Goal: Complete application form

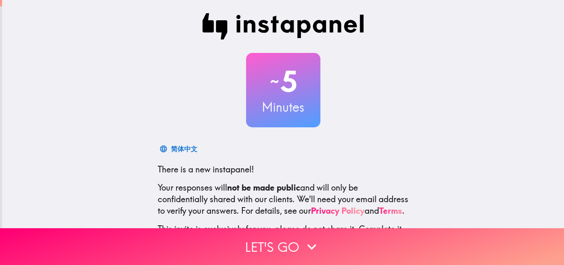
scroll to position [79, 0]
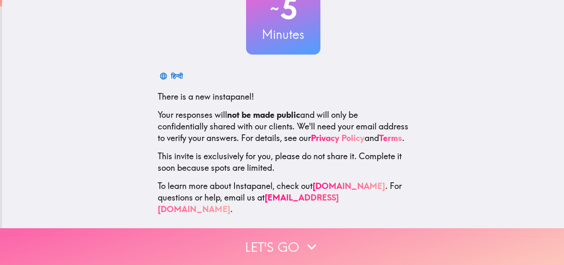
click at [303, 238] on icon "button" at bounding box center [312, 247] width 18 height 18
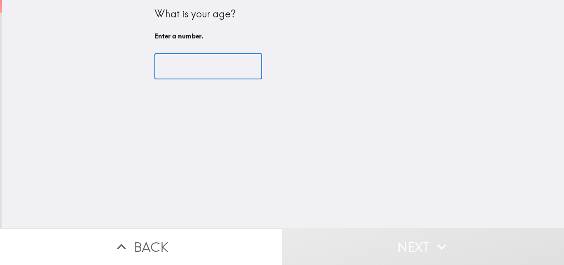
click at [183, 69] on input "number" at bounding box center [209, 67] width 108 height 26
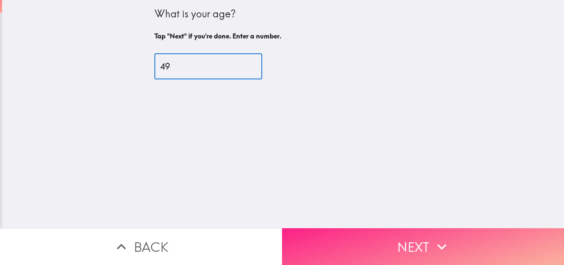
type input "49"
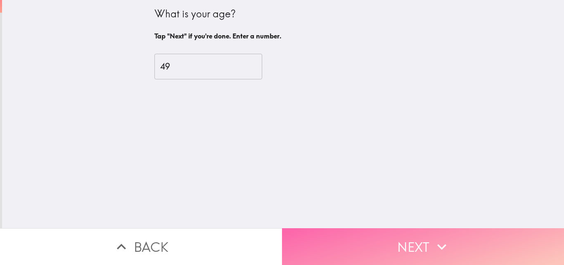
click at [421, 240] on button "Next" at bounding box center [423, 246] width 282 height 37
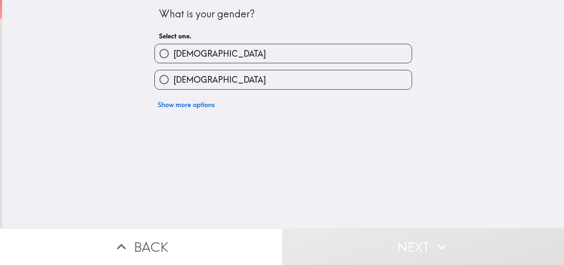
click at [181, 56] on span "[DEMOGRAPHIC_DATA]" at bounding box center [220, 54] width 93 height 12
click at [174, 56] on input "[DEMOGRAPHIC_DATA]" at bounding box center [164, 53] width 19 height 19
radio input "true"
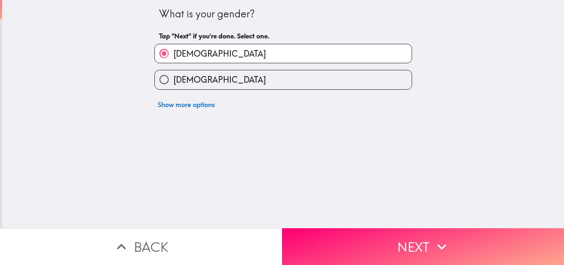
click at [408, 238] on button "Next" at bounding box center [423, 246] width 282 height 37
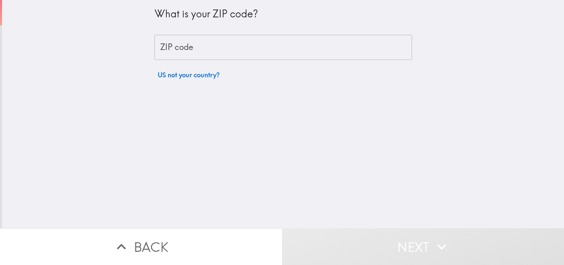
click at [164, 51] on input "ZIP code" at bounding box center [284, 48] width 258 height 26
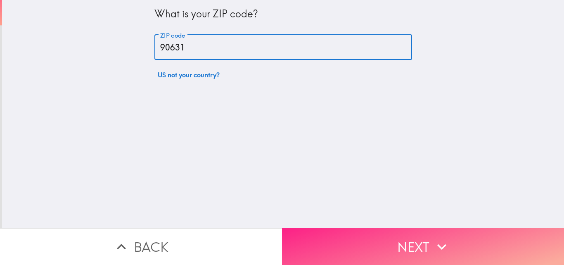
type input "90631"
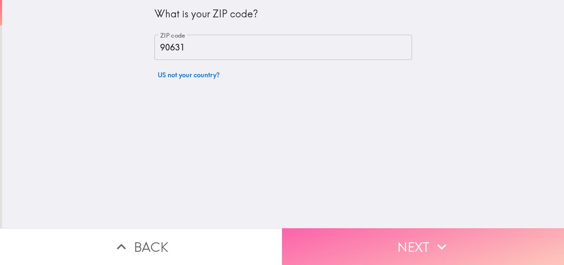
click at [383, 234] on button "Next" at bounding box center [423, 246] width 282 height 37
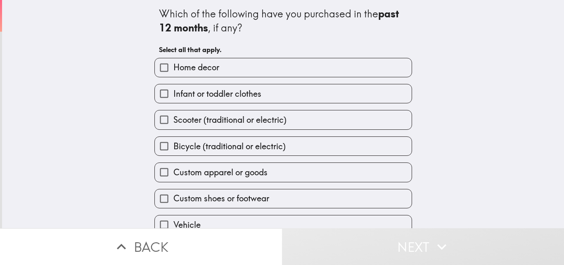
click at [180, 71] on span "Home decor" at bounding box center [197, 68] width 46 height 12
click at [174, 71] on input "Home decor" at bounding box center [164, 67] width 19 height 19
checkbox input "true"
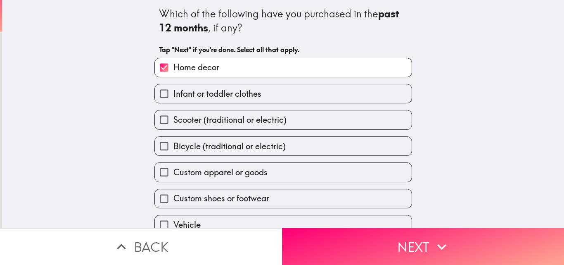
scroll to position [39, 0]
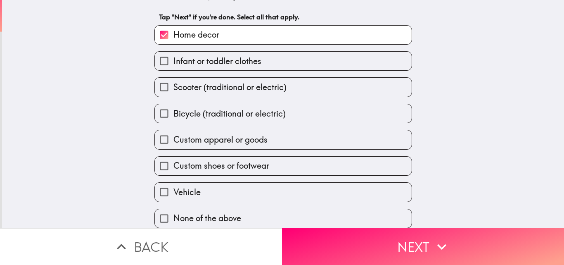
drag, startPoint x: 188, startPoint y: 134, endPoint x: 193, endPoint y: 138, distance: 5.9
click at [189, 135] on span "Custom apparel or goods" at bounding box center [221, 140] width 94 height 12
click at [174, 135] on input "Custom apparel or goods" at bounding box center [164, 139] width 19 height 19
checkbox input "true"
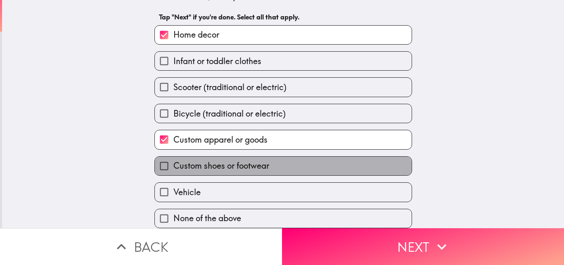
click at [180, 161] on span "Custom shoes or footwear" at bounding box center [222, 166] width 96 height 12
click at [174, 161] on input "Custom shoes or footwear" at bounding box center [164, 166] width 19 height 19
checkbox input "true"
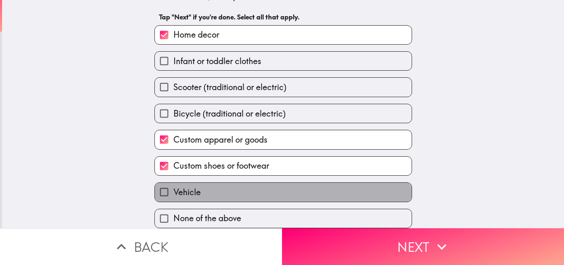
click at [197, 184] on label "Vehicle" at bounding box center [283, 192] width 257 height 19
click at [174, 184] on input "Vehicle" at bounding box center [164, 192] width 19 height 19
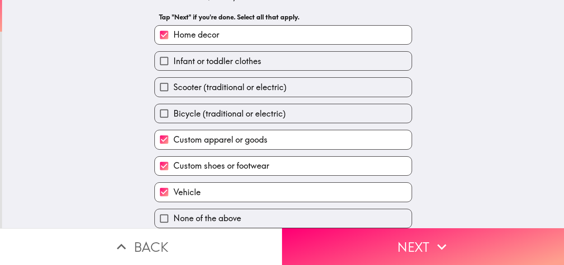
click at [195, 183] on label "Vehicle" at bounding box center [283, 192] width 257 height 19
click at [174, 183] on input "Vehicle" at bounding box center [164, 192] width 19 height 19
checkbox input "false"
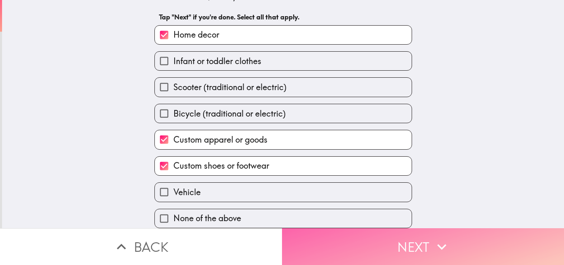
click at [372, 238] on button "Next" at bounding box center [423, 246] width 282 height 37
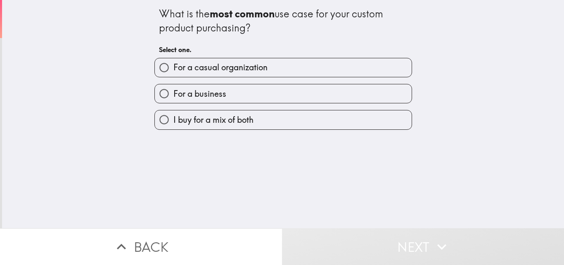
click at [206, 69] on span "For a casual organization" at bounding box center [221, 68] width 94 height 12
click at [174, 69] on input "For a casual organization" at bounding box center [164, 67] width 19 height 19
radio input "true"
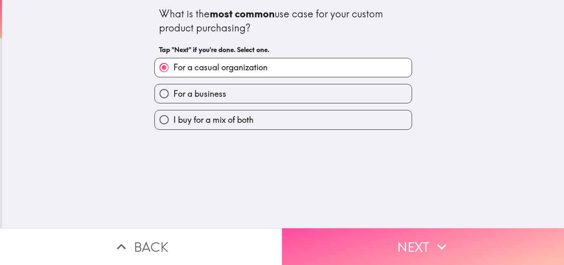
click at [347, 234] on button "Next" at bounding box center [423, 246] width 282 height 37
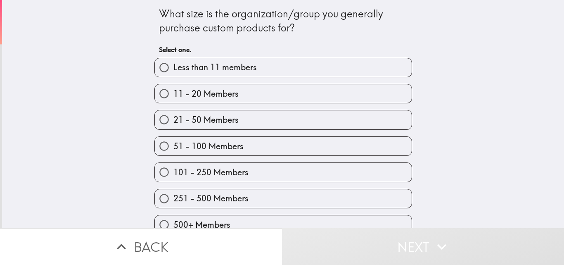
scroll to position [13, 0]
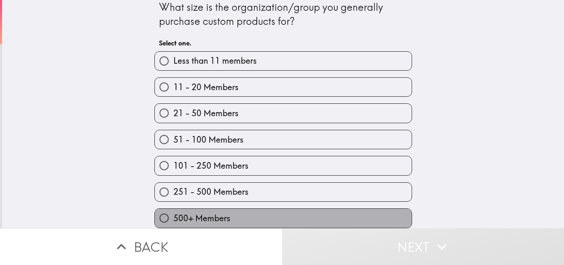
click at [197, 212] on span "500+ Members" at bounding box center [202, 218] width 57 height 12
click at [174, 212] on input "500+ Members" at bounding box center [164, 218] width 19 height 19
radio input "true"
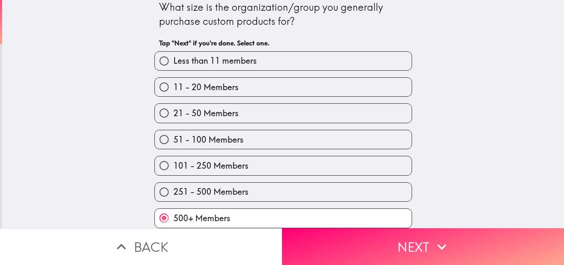
scroll to position [0, 0]
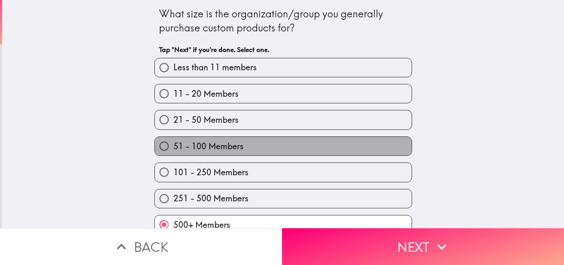
click at [237, 147] on span "51 - 100 Members" at bounding box center [209, 146] width 70 height 12
click at [174, 147] on input "51 - 100 Members" at bounding box center [164, 146] width 19 height 19
radio input "true"
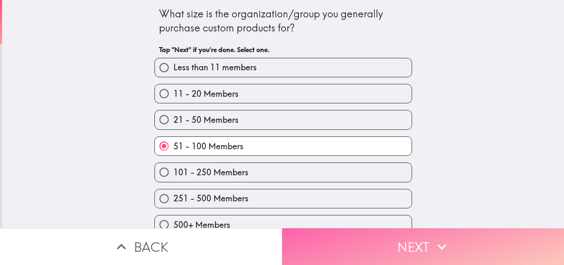
click at [366, 243] on button "Next" at bounding box center [423, 246] width 282 height 37
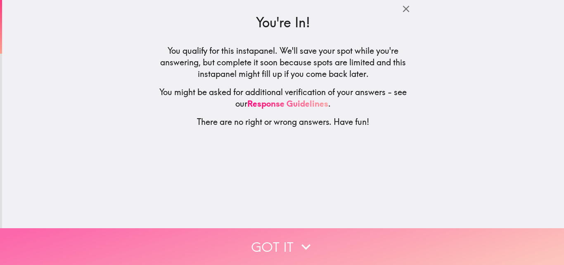
click at [284, 239] on button "Got it" at bounding box center [282, 246] width 564 height 37
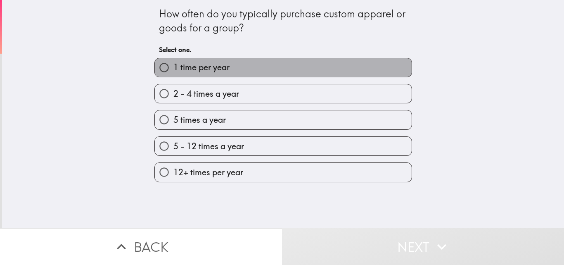
click at [254, 63] on label "1 time per year" at bounding box center [283, 67] width 257 height 19
click at [174, 63] on input "1 time per year" at bounding box center [164, 67] width 19 height 19
radio input "true"
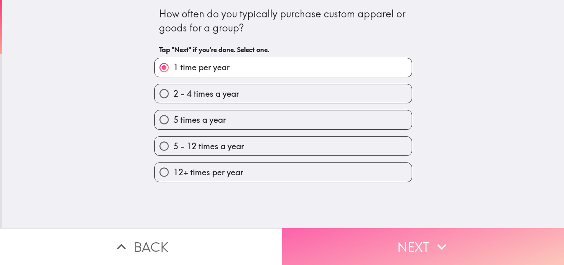
click at [370, 231] on button "Next" at bounding box center [423, 246] width 282 height 37
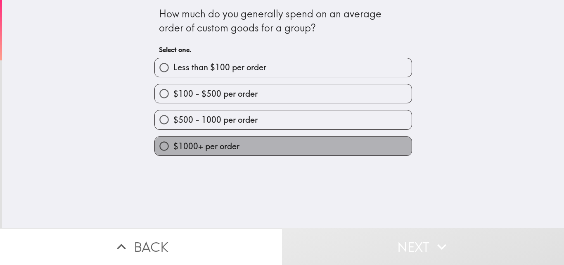
click at [228, 148] on span "$1000+ per order" at bounding box center [207, 146] width 66 height 12
click at [174, 148] on input "$1000+ per order" at bounding box center [164, 146] width 19 height 19
radio input "true"
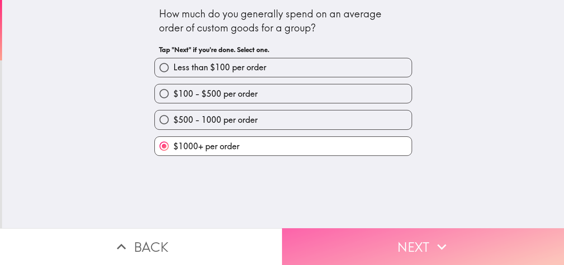
drag, startPoint x: 378, startPoint y: 235, endPoint x: 372, endPoint y: 236, distance: 6.6
click at [372, 236] on button "Next" at bounding box center [423, 246] width 282 height 37
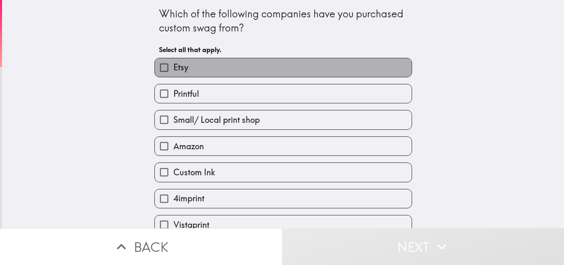
click at [182, 69] on span "Etsy" at bounding box center [181, 68] width 15 height 12
click at [174, 69] on input "Etsy" at bounding box center [164, 67] width 19 height 19
checkbox input "true"
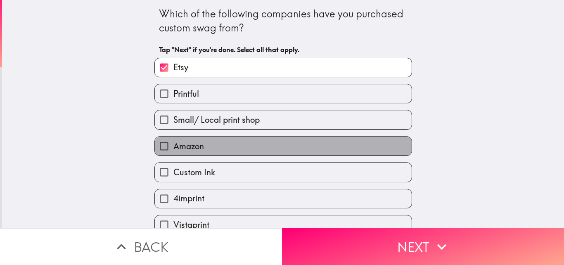
drag, startPoint x: 196, startPoint y: 146, endPoint x: 193, endPoint y: 166, distance: 20.0
click at [196, 148] on span "Amazon" at bounding box center [189, 146] width 31 height 12
click at [174, 148] on input "Amazon" at bounding box center [164, 146] width 19 height 19
checkbox input "true"
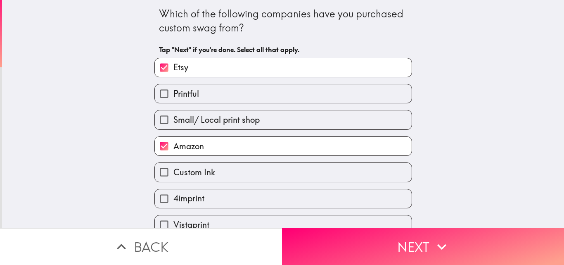
drag, startPoint x: 193, startPoint y: 169, endPoint x: 193, endPoint y: 179, distance: 9.5
click at [193, 170] on span "Custom Ink" at bounding box center [195, 172] width 42 height 12
click at [174, 170] on input "Custom Ink" at bounding box center [164, 172] width 19 height 19
checkbox input "true"
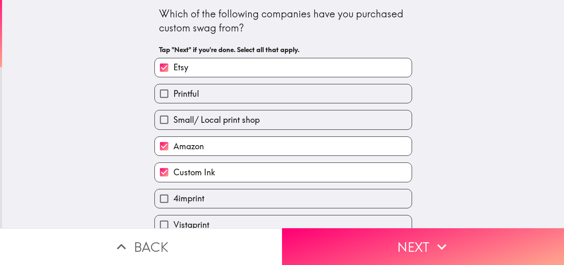
scroll to position [39, 0]
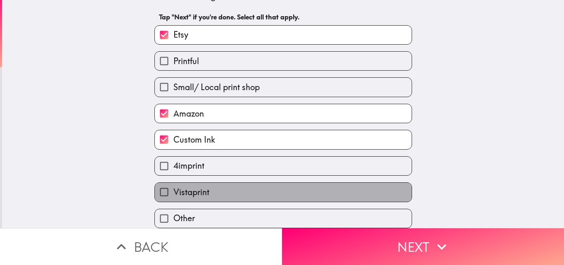
click at [195, 188] on span "Vistaprint" at bounding box center [192, 192] width 36 height 12
click at [174, 188] on input "Vistaprint" at bounding box center [164, 192] width 19 height 19
checkbox input "true"
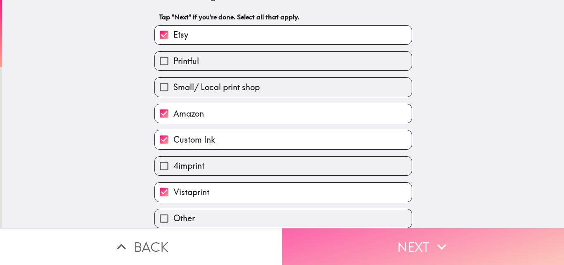
click at [390, 245] on button "Next" at bounding box center [423, 246] width 282 height 37
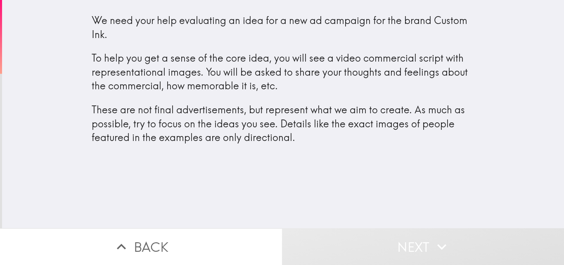
click at [293, 86] on p "To help you get a sense of the core idea, you will see a video commercial scrip…" at bounding box center [283, 72] width 383 height 42
drag, startPoint x: 213, startPoint y: 125, endPoint x: 233, endPoint y: 132, distance: 21.2
click at [213, 127] on p "These are not final advertisements, but represent what we aim to create. As muc…" at bounding box center [283, 124] width 383 height 42
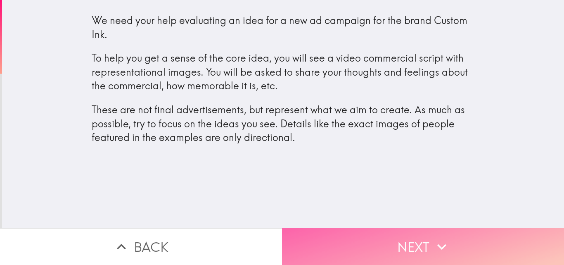
click at [360, 232] on button "Next" at bounding box center [423, 246] width 282 height 37
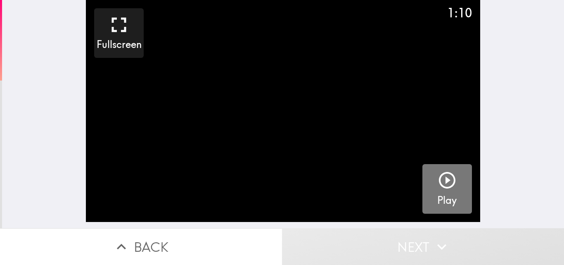
click at [440, 176] on icon "button" at bounding box center [447, 180] width 20 height 20
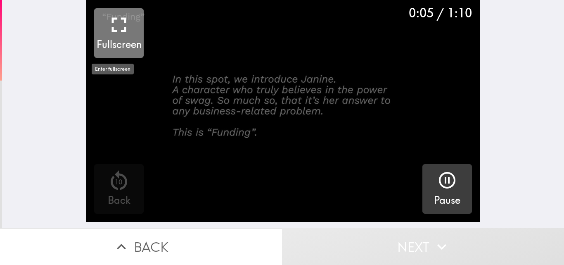
click at [112, 27] on icon "button" at bounding box center [119, 24] width 14 height 14
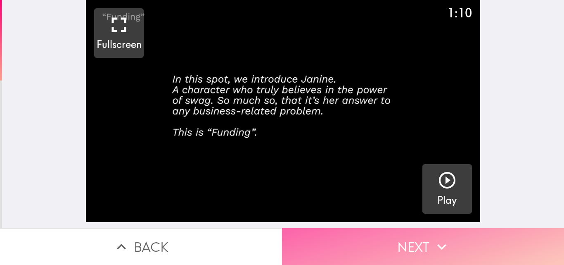
click at [359, 234] on button "Next" at bounding box center [423, 246] width 282 height 37
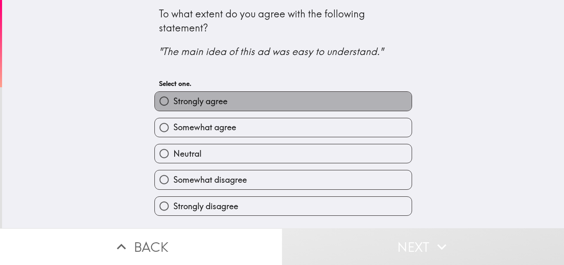
click at [207, 100] on span "Strongly agree" at bounding box center [201, 101] width 54 height 12
click at [174, 100] on input "Strongly agree" at bounding box center [164, 101] width 19 height 19
radio input "true"
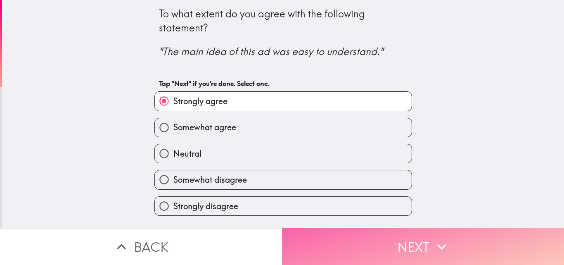
click at [345, 234] on button "Next" at bounding box center [423, 246] width 282 height 37
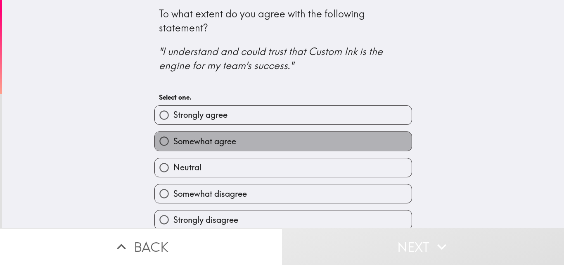
click at [209, 143] on span "Somewhat agree" at bounding box center [205, 142] width 63 height 12
click at [174, 143] on input "Somewhat agree" at bounding box center [164, 141] width 19 height 19
radio input "true"
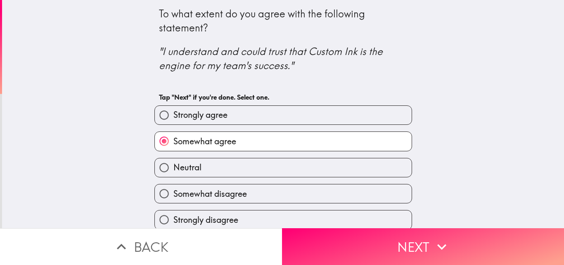
scroll to position [8, 0]
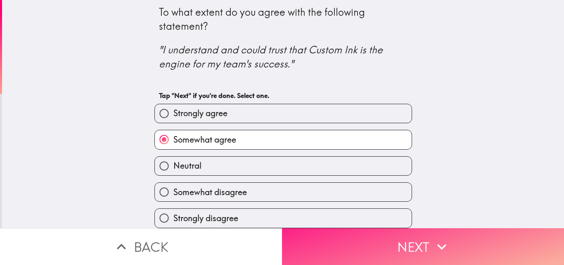
click at [333, 240] on button "Next" at bounding box center [423, 246] width 282 height 37
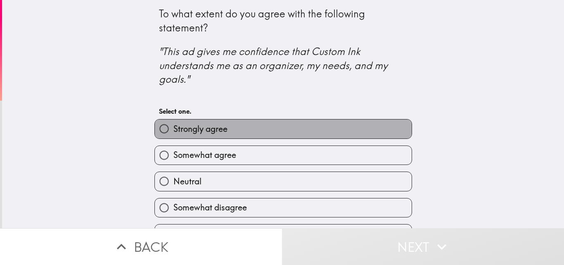
drag, startPoint x: 233, startPoint y: 126, endPoint x: 309, endPoint y: 154, distance: 81.0
click at [235, 127] on label "Strongly agree" at bounding box center [283, 128] width 257 height 19
click at [174, 127] on input "Strongly agree" at bounding box center [164, 128] width 19 height 19
radio input "true"
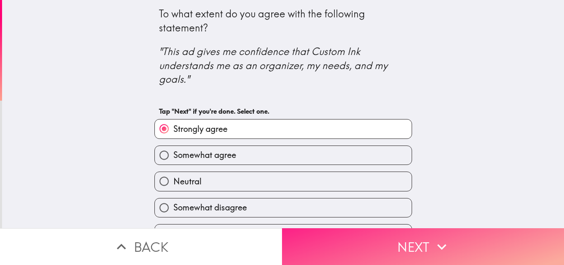
click at [348, 235] on button "Next" at bounding box center [423, 246] width 282 height 37
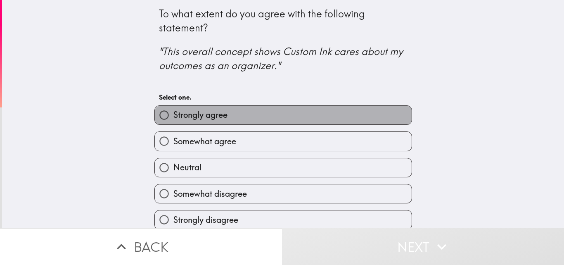
click at [219, 114] on span "Strongly agree" at bounding box center [201, 115] width 54 height 12
click at [174, 114] on input "Strongly agree" at bounding box center [164, 115] width 19 height 19
radio input "true"
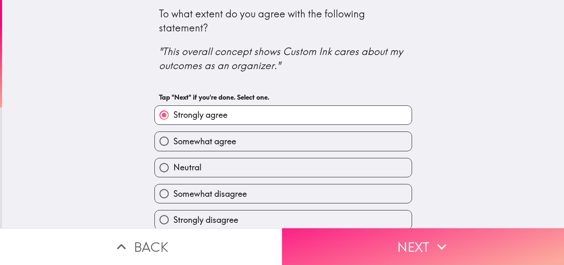
click at [338, 241] on button "Next" at bounding box center [423, 246] width 282 height 37
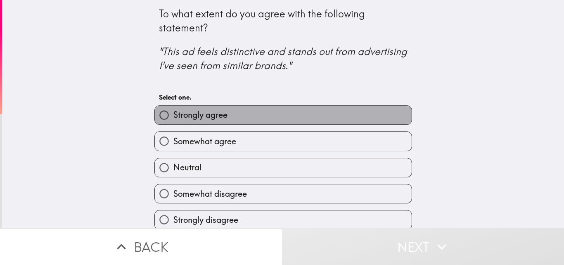
drag, startPoint x: 201, startPoint y: 116, endPoint x: 265, endPoint y: 165, distance: 80.8
click at [201, 116] on span "Strongly agree" at bounding box center [201, 115] width 54 height 12
click at [174, 116] on input "Strongly agree" at bounding box center [164, 115] width 19 height 19
radio input "true"
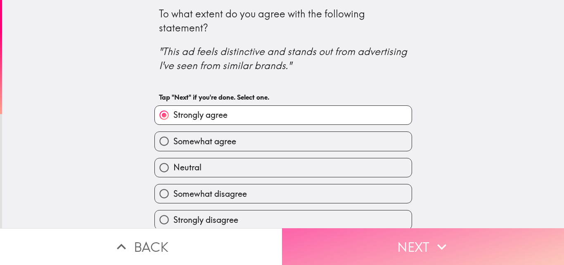
click at [344, 241] on button "Next" at bounding box center [423, 246] width 282 height 37
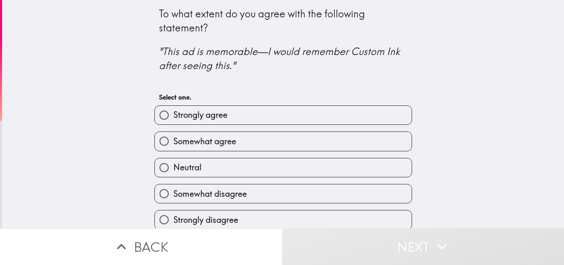
click at [218, 145] on span "Somewhat agree" at bounding box center [205, 142] width 63 height 12
click at [174, 145] on input "Somewhat agree" at bounding box center [164, 141] width 19 height 19
radio input "true"
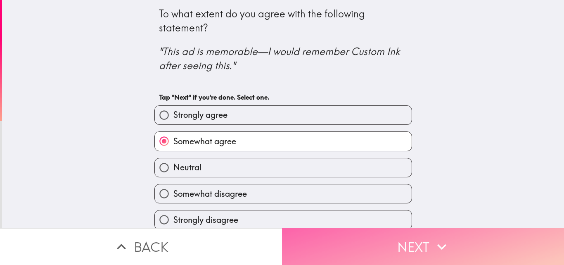
click at [358, 238] on button "Next" at bounding box center [423, 246] width 282 height 37
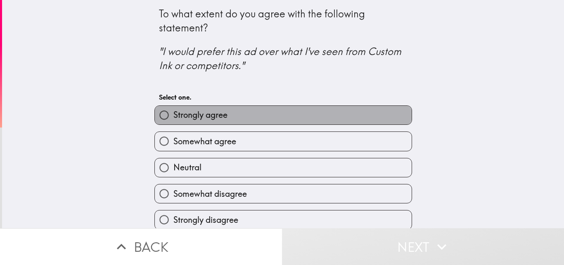
drag, startPoint x: 243, startPoint y: 114, endPoint x: 286, endPoint y: 144, distance: 53.2
click at [243, 114] on label "Strongly agree" at bounding box center [283, 115] width 257 height 19
click at [174, 114] on input "Strongly agree" at bounding box center [164, 115] width 19 height 19
radio input "true"
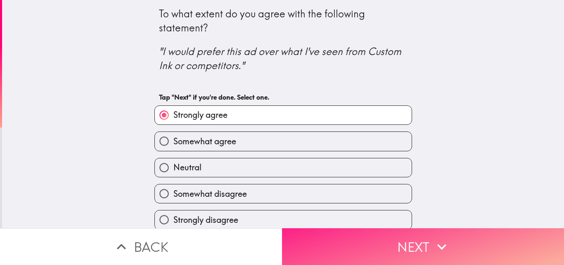
click at [349, 233] on button "Next" at bounding box center [423, 246] width 282 height 37
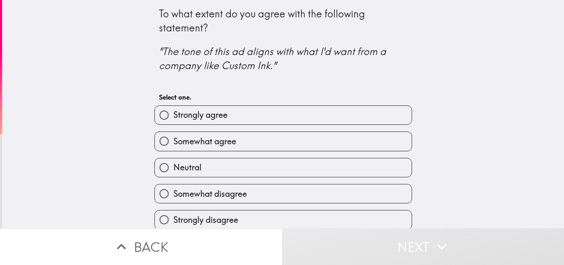
drag, startPoint x: 195, startPoint y: 118, endPoint x: 268, endPoint y: 167, distance: 88.7
click at [201, 121] on label "Strongly agree" at bounding box center [283, 115] width 257 height 19
click at [174, 121] on input "Strongly agree" at bounding box center [164, 115] width 19 height 19
radio input "true"
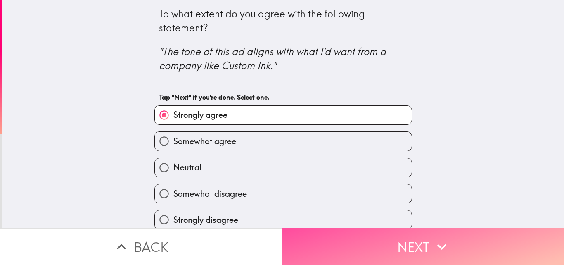
drag, startPoint x: 347, startPoint y: 246, endPoint x: 327, endPoint y: 212, distance: 39.8
click at [347, 246] on button "Next" at bounding box center [423, 246] width 282 height 37
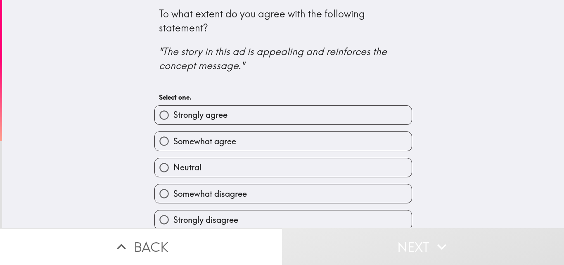
click at [221, 140] on span "Somewhat agree" at bounding box center [205, 142] width 63 height 12
click at [174, 140] on input "Somewhat agree" at bounding box center [164, 141] width 19 height 19
radio input "true"
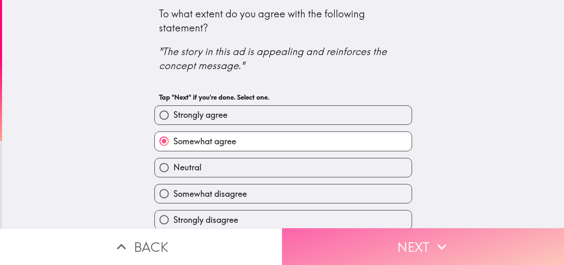
click at [359, 236] on button "Next" at bounding box center [423, 246] width 282 height 37
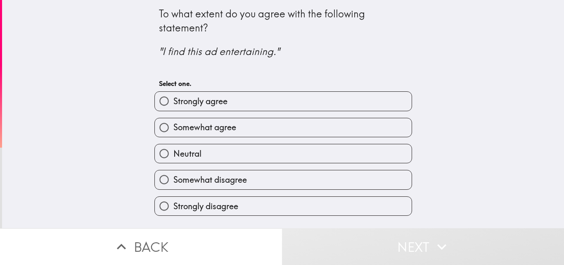
click at [252, 95] on label "Strongly agree" at bounding box center [283, 101] width 257 height 19
click at [174, 95] on input "Strongly agree" at bounding box center [164, 101] width 19 height 19
radio input "true"
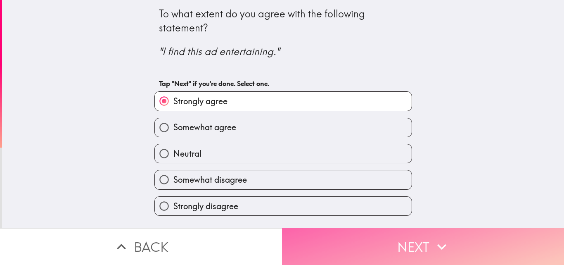
click at [345, 233] on button "Next" at bounding box center [423, 246] width 282 height 37
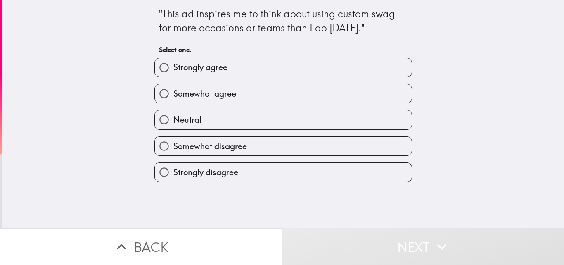
click at [248, 92] on label "Somewhat agree" at bounding box center [283, 93] width 257 height 19
click at [174, 92] on input "Somewhat agree" at bounding box center [164, 93] width 19 height 19
radio input "true"
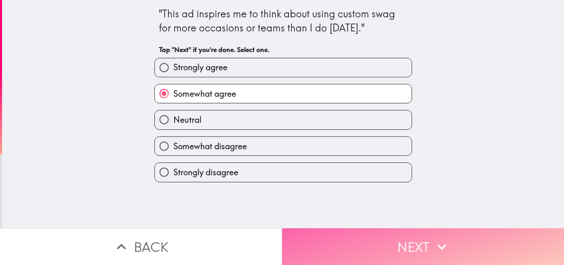
click at [378, 237] on button "Next" at bounding box center [423, 246] width 282 height 37
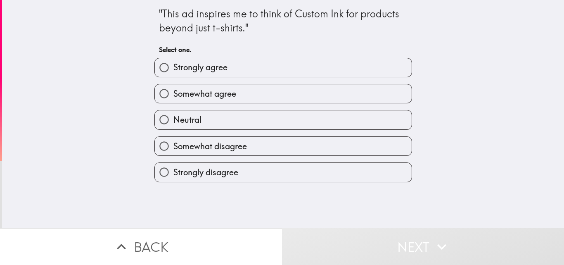
click at [241, 62] on label "Strongly agree" at bounding box center [283, 67] width 257 height 19
click at [174, 62] on input "Strongly agree" at bounding box center [164, 67] width 19 height 19
radio input "true"
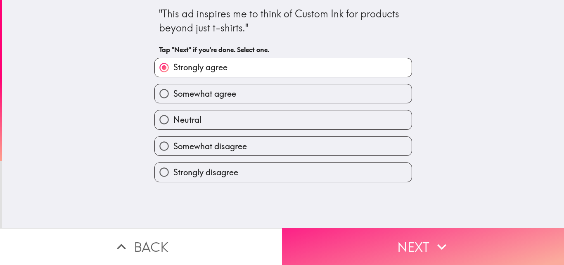
click at [371, 242] on button "Next" at bounding box center [423, 246] width 282 height 37
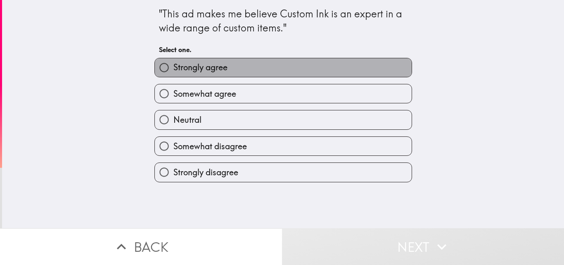
click at [233, 58] on label "Strongly agree" at bounding box center [283, 67] width 257 height 19
click at [174, 58] on input "Strongly agree" at bounding box center [164, 67] width 19 height 19
radio input "true"
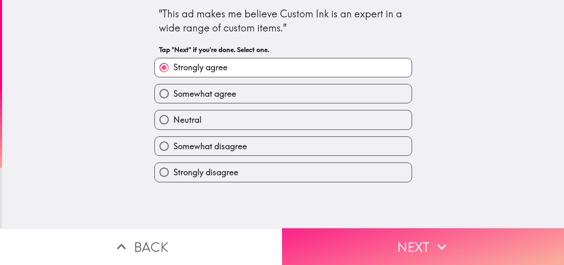
click at [364, 228] on button "Next" at bounding box center [423, 246] width 282 height 37
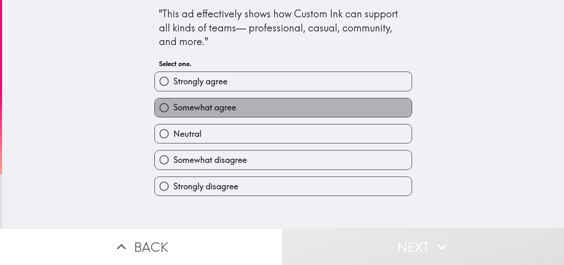
click at [207, 103] on span "Somewhat agree" at bounding box center [205, 108] width 63 height 12
click at [174, 103] on input "Somewhat agree" at bounding box center [164, 107] width 19 height 19
radio input "true"
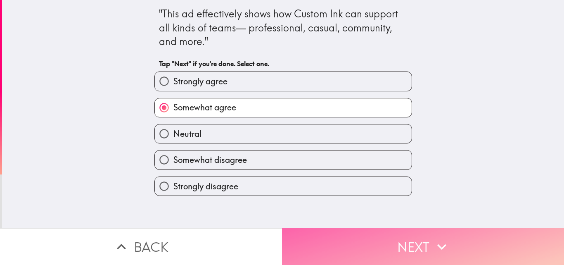
click at [342, 234] on button "Next" at bounding box center [423, 246] width 282 height 37
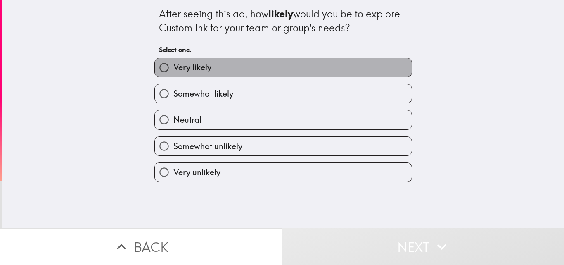
drag, startPoint x: 235, startPoint y: 65, endPoint x: 256, endPoint y: 108, distance: 47.9
click at [236, 66] on label "Very likely" at bounding box center [283, 67] width 257 height 19
click at [174, 66] on input "Very likely" at bounding box center [164, 67] width 19 height 19
radio input "true"
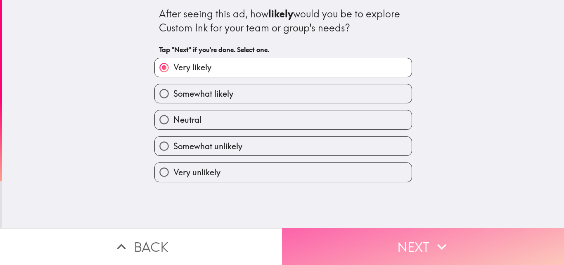
drag, startPoint x: 362, startPoint y: 237, endPoint x: 353, endPoint y: 232, distance: 10.4
click at [361, 238] on button "Next" at bounding box center [423, 246] width 282 height 37
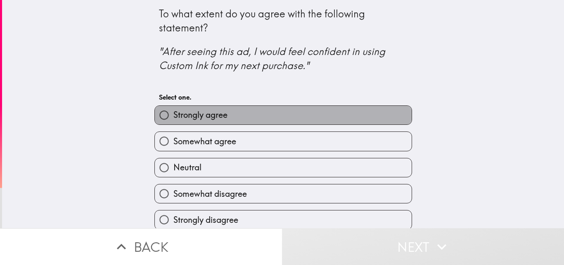
click at [217, 114] on span "Strongly agree" at bounding box center [201, 115] width 54 height 12
click at [174, 114] on input "Strongly agree" at bounding box center [164, 115] width 19 height 19
radio input "true"
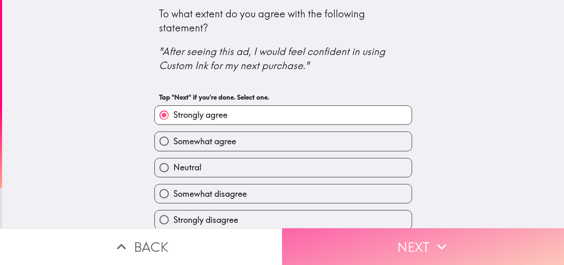
click at [332, 236] on button "Next" at bounding box center [423, 246] width 282 height 37
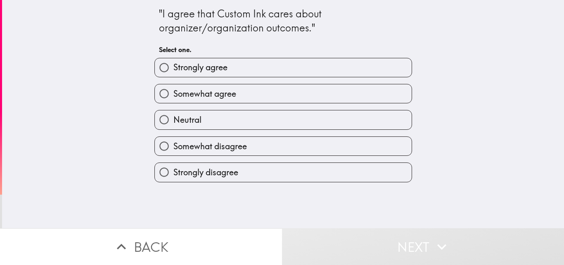
drag, startPoint x: 201, startPoint y: 69, endPoint x: 218, endPoint y: 47, distance: 27.7
click at [201, 68] on span "Strongly agree" at bounding box center [201, 68] width 54 height 12
click at [174, 68] on input "Strongly agree" at bounding box center [164, 67] width 19 height 19
radio input "true"
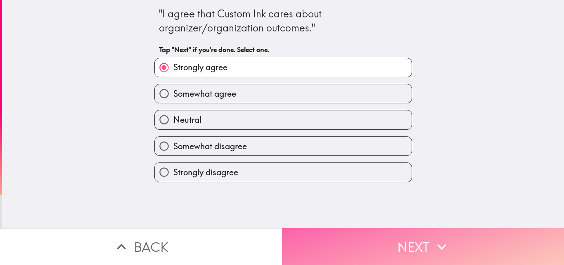
click at [326, 233] on button "Next" at bounding box center [423, 246] width 282 height 37
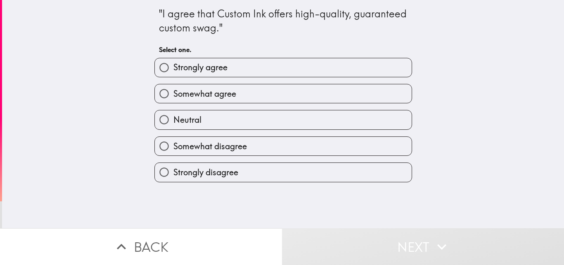
click at [189, 67] on span "Strongly agree" at bounding box center [201, 68] width 54 height 12
click at [174, 67] on input "Strongly agree" at bounding box center [164, 67] width 19 height 19
radio input "true"
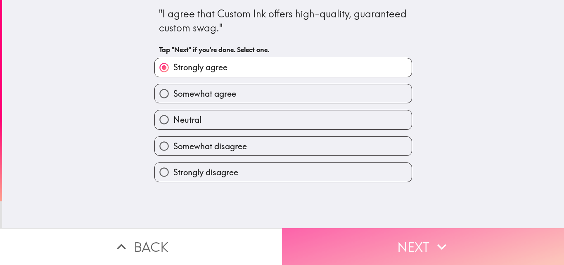
drag, startPoint x: 330, startPoint y: 230, endPoint x: 321, endPoint y: 228, distance: 8.9
click at [330, 230] on button "Next" at bounding box center [423, 246] width 282 height 37
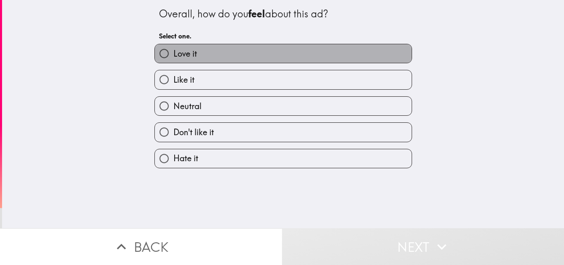
click at [178, 55] on span "Love it" at bounding box center [186, 54] width 24 height 12
click at [174, 55] on input "Love it" at bounding box center [164, 53] width 19 height 19
radio input "true"
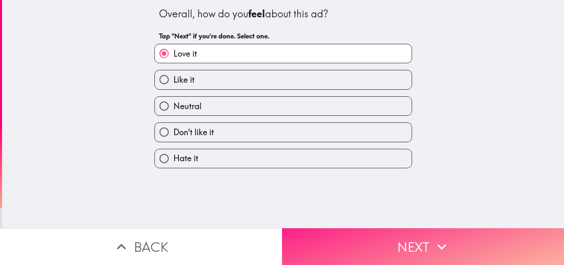
click at [320, 234] on button "Next" at bounding box center [423, 246] width 282 height 37
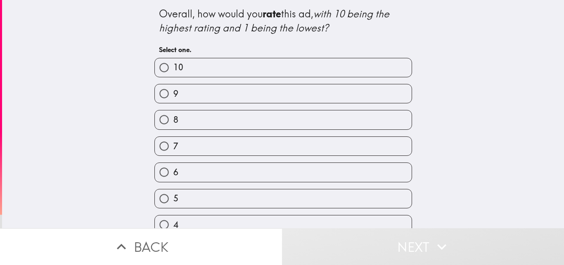
click at [188, 73] on label "10" at bounding box center [283, 67] width 257 height 19
click at [174, 73] on input "10" at bounding box center [164, 67] width 19 height 19
radio input "true"
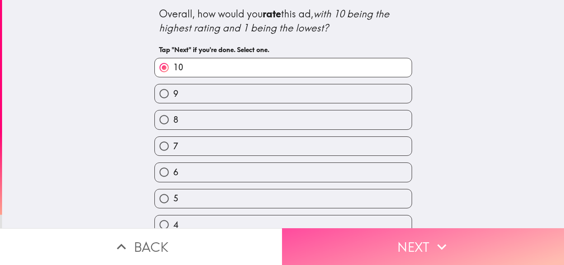
drag, startPoint x: 329, startPoint y: 243, endPoint x: 292, endPoint y: 235, distance: 37.9
click at [328, 243] on button "Next" at bounding box center [423, 246] width 282 height 37
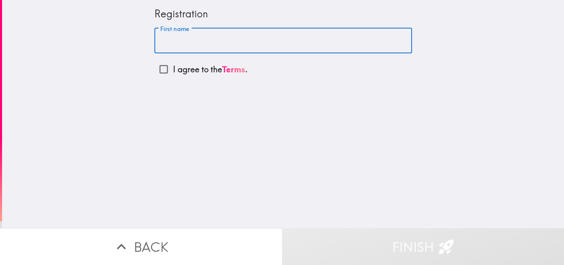
click at [194, 41] on input "First name" at bounding box center [284, 41] width 258 height 26
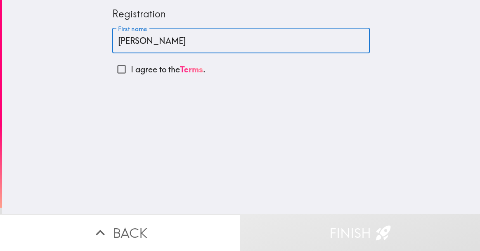
click at [169, 38] on input "[PERSON_NAME]" at bounding box center [241, 41] width 258 height 26
type input "[PERSON_NAME]"
click at [116, 70] on input "I agree to the Terms ." at bounding box center [121, 69] width 19 height 19
checkbox input "true"
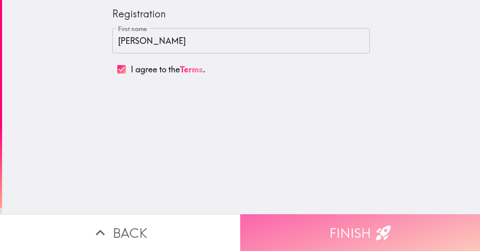
click at [302, 230] on button "Finish" at bounding box center [360, 232] width 240 height 37
